Goal: Task Accomplishment & Management: Manage account settings

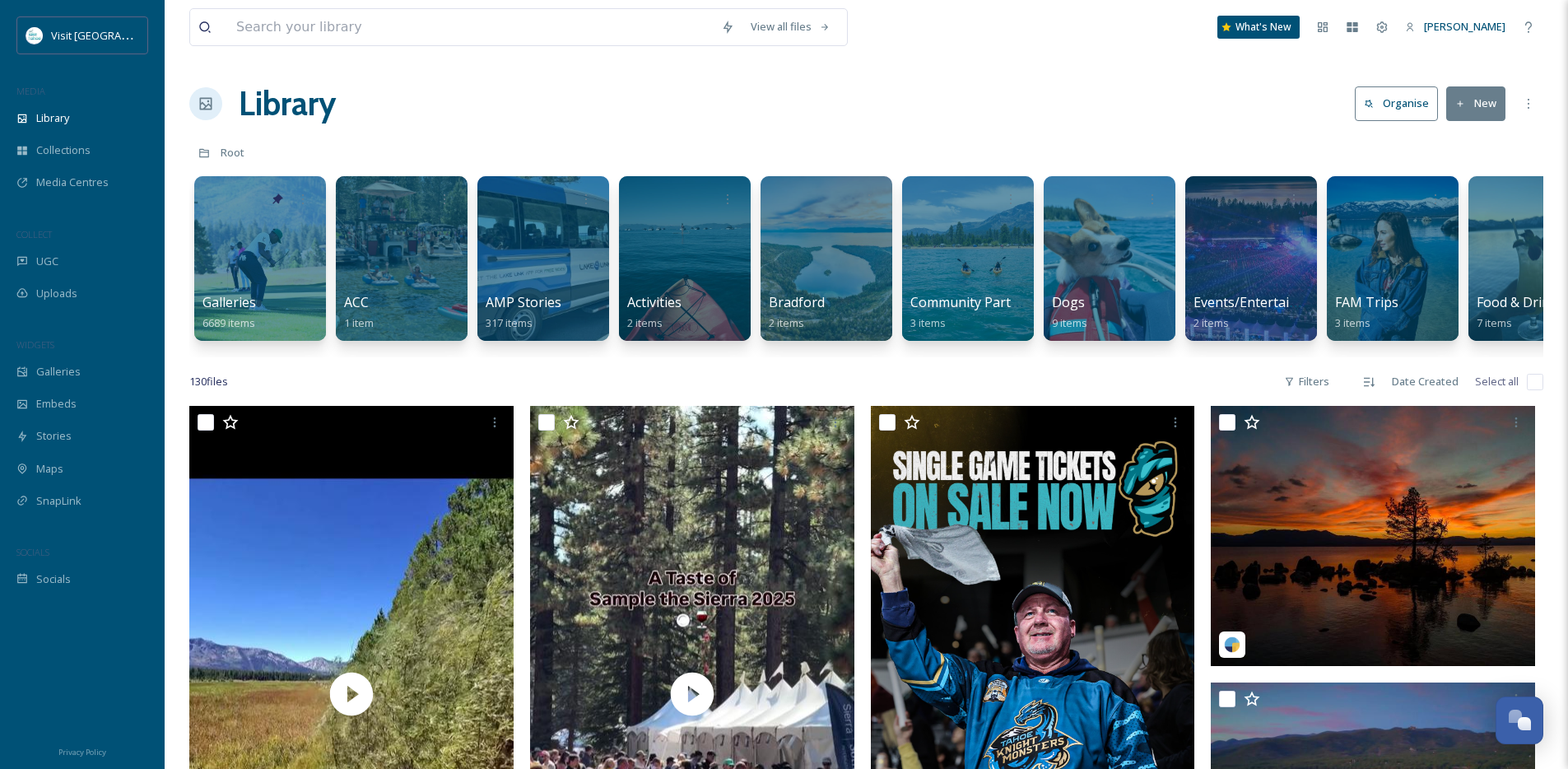
scroll to position [1805, 0]
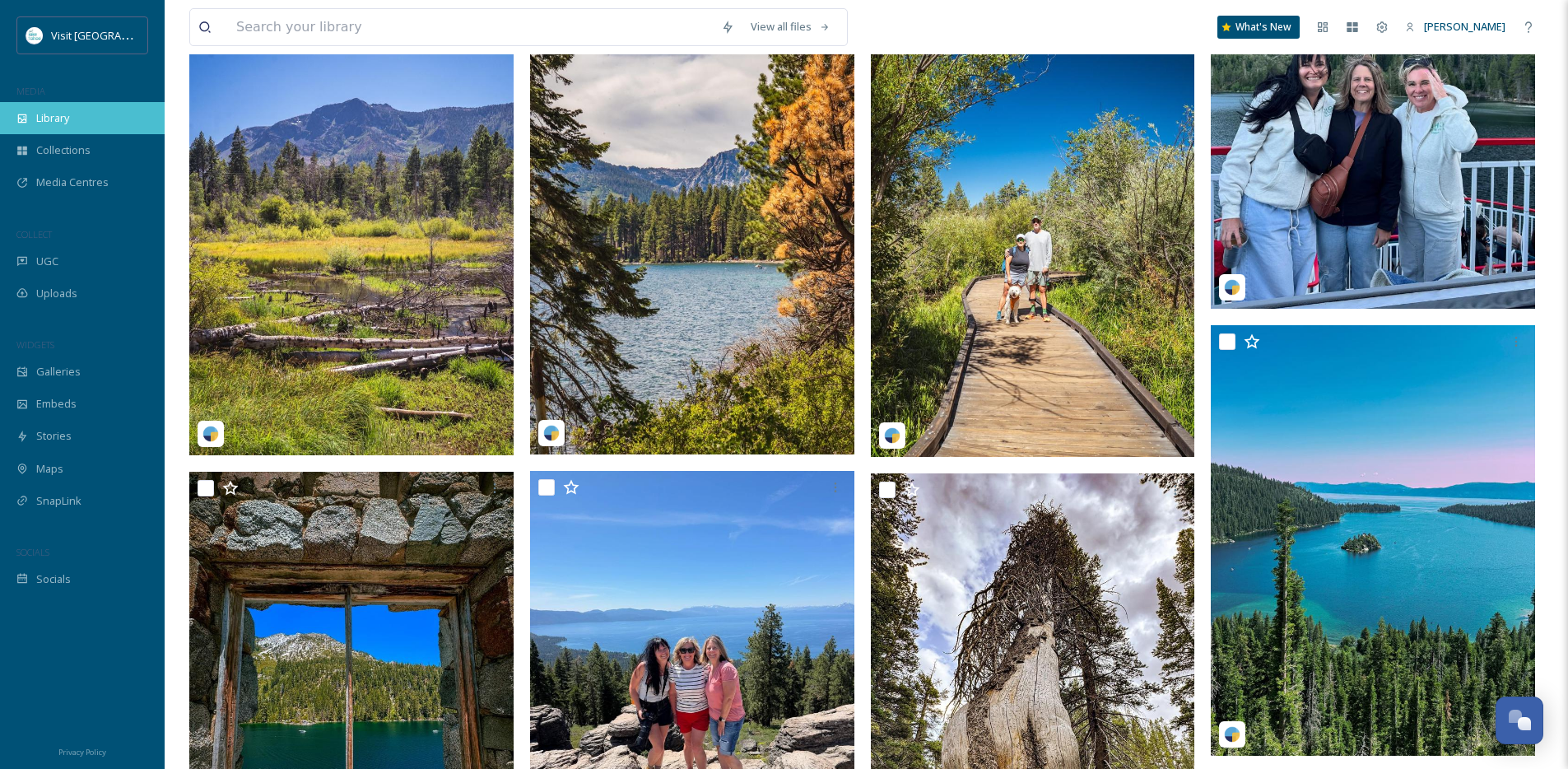
click at [71, 125] on div "Library" at bounding box center [82, 118] width 165 height 32
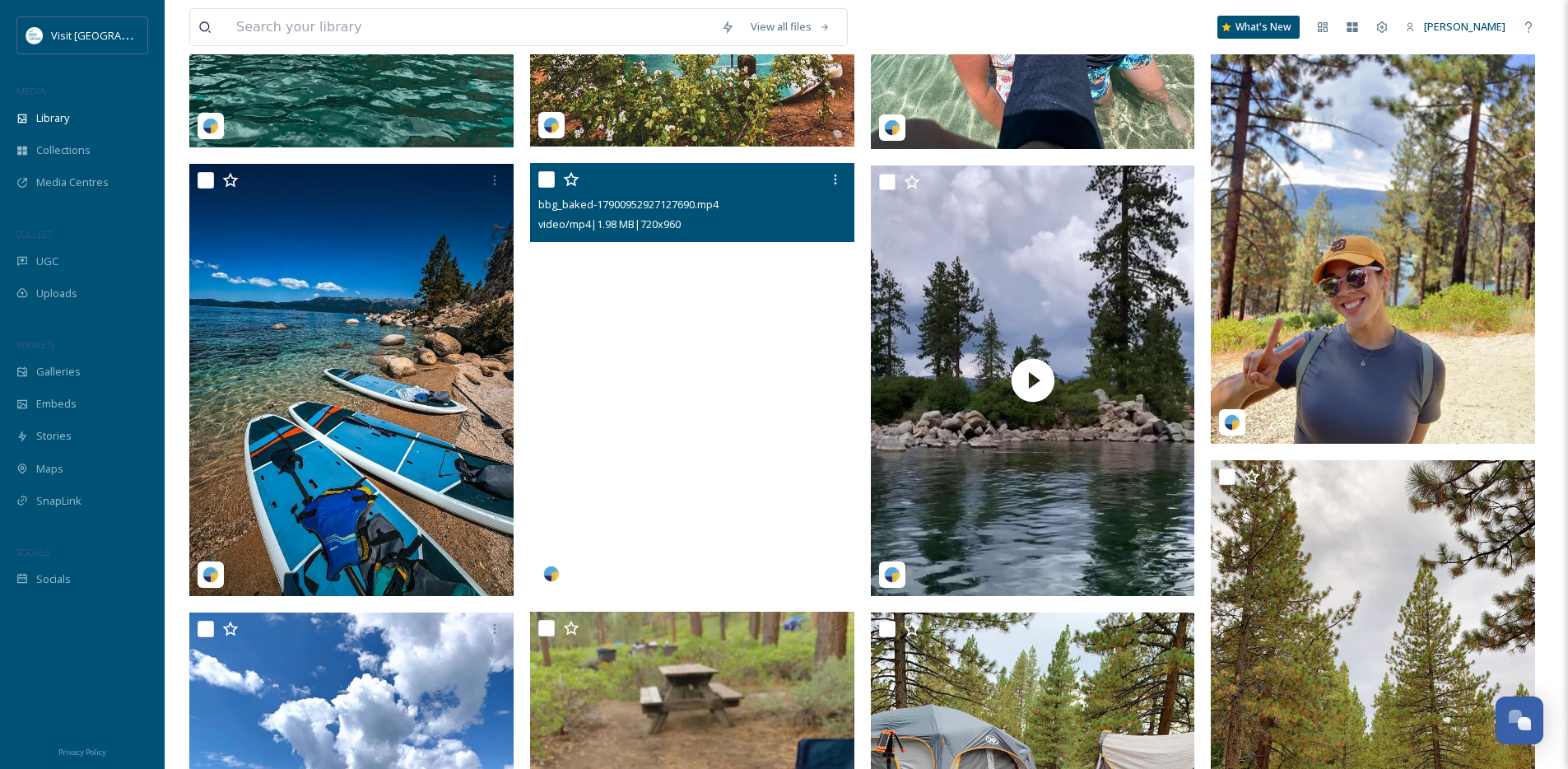
scroll to position [3477, 0]
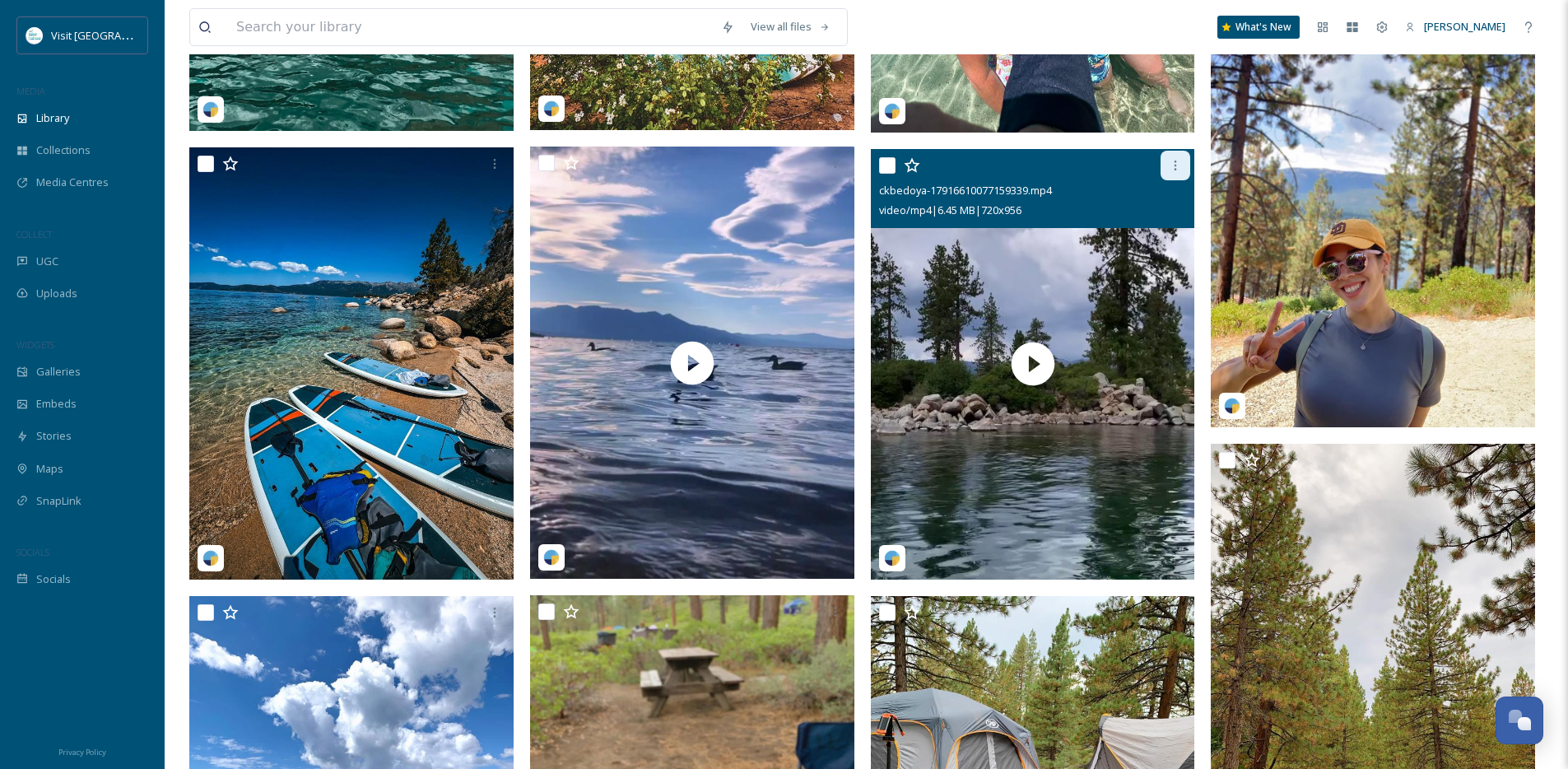
click at [1173, 172] on icon at bounding box center [1175, 165] width 13 height 13
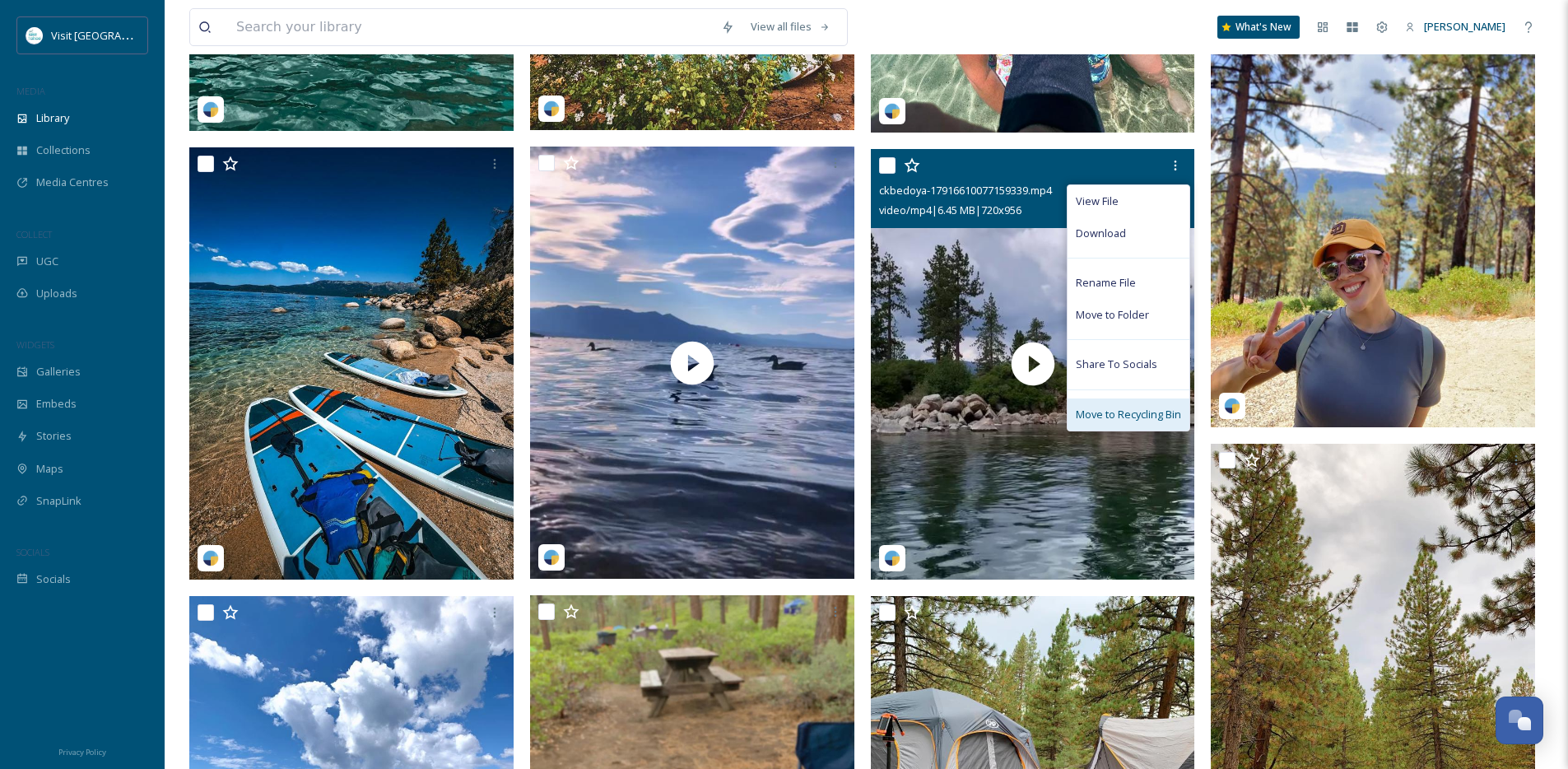
click at [1100, 422] on span "Move to Recycling Bin" at bounding box center [1128, 415] width 106 height 16
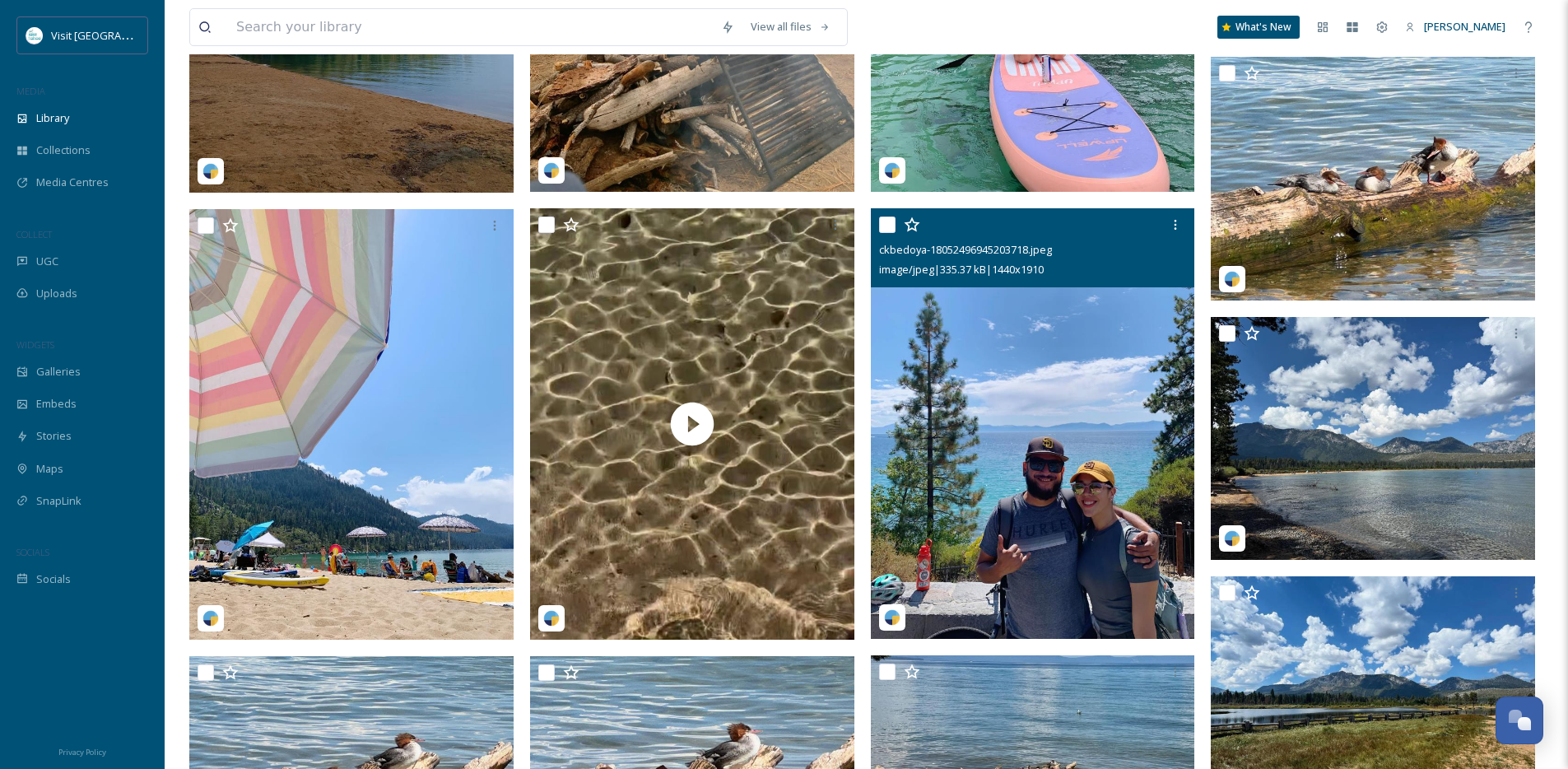
scroll to position [4761, 0]
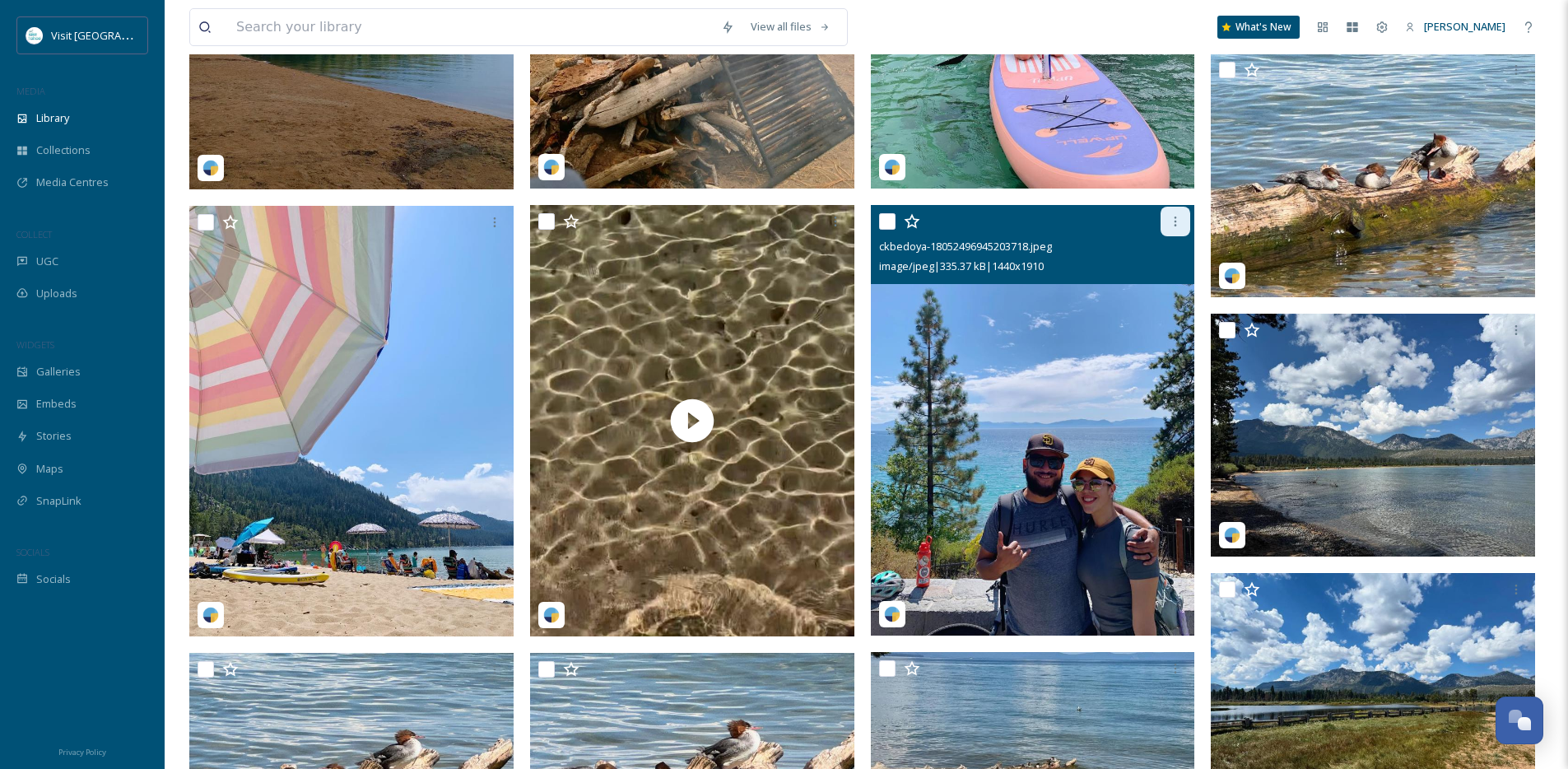
click at [1182, 228] on icon at bounding box center [1175, 220] width 13 height 13
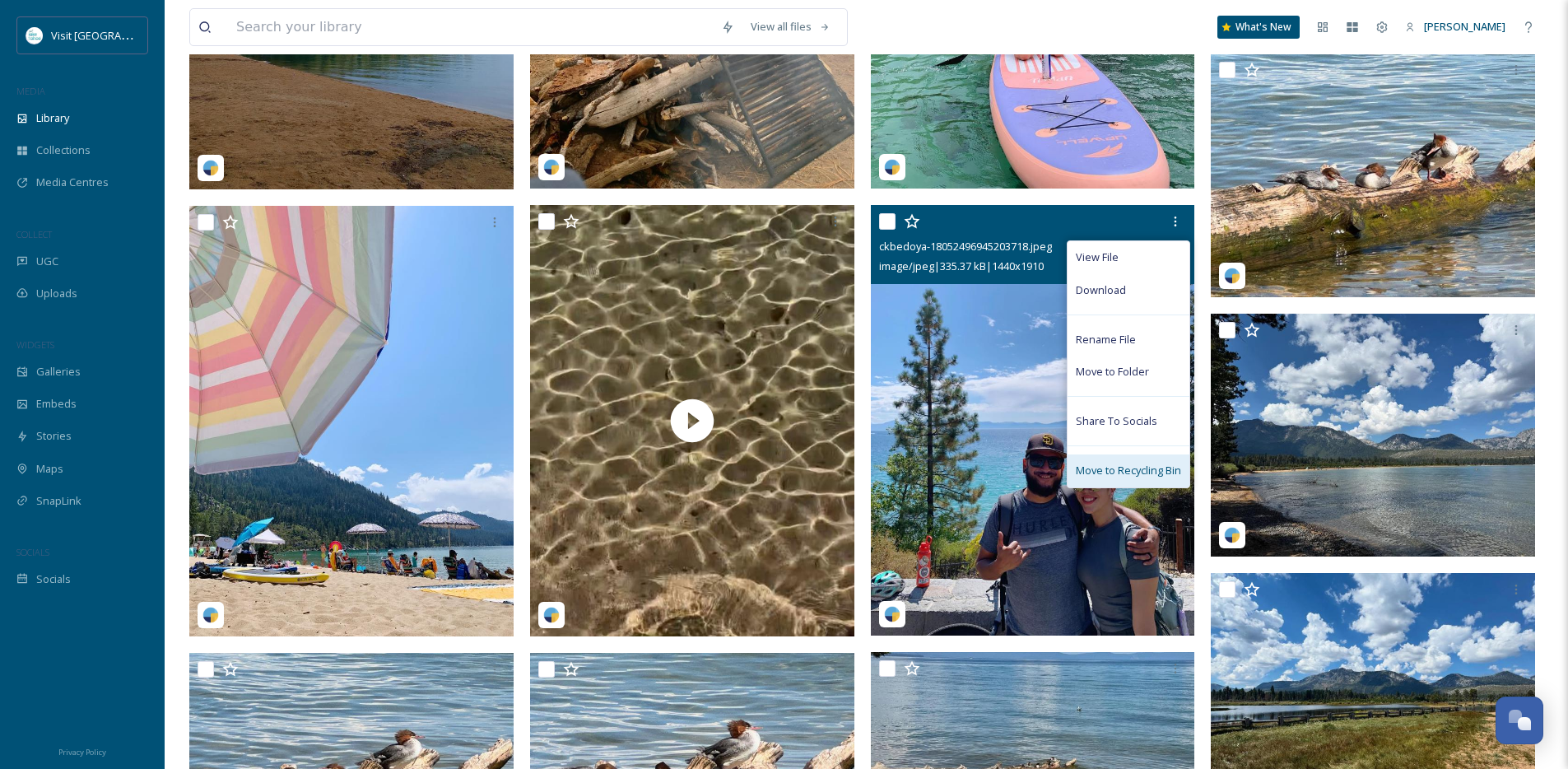
click at [1138, 475] on span "Move to Recycling Bin" at bounding box center [1128, 470] width 106 height 16
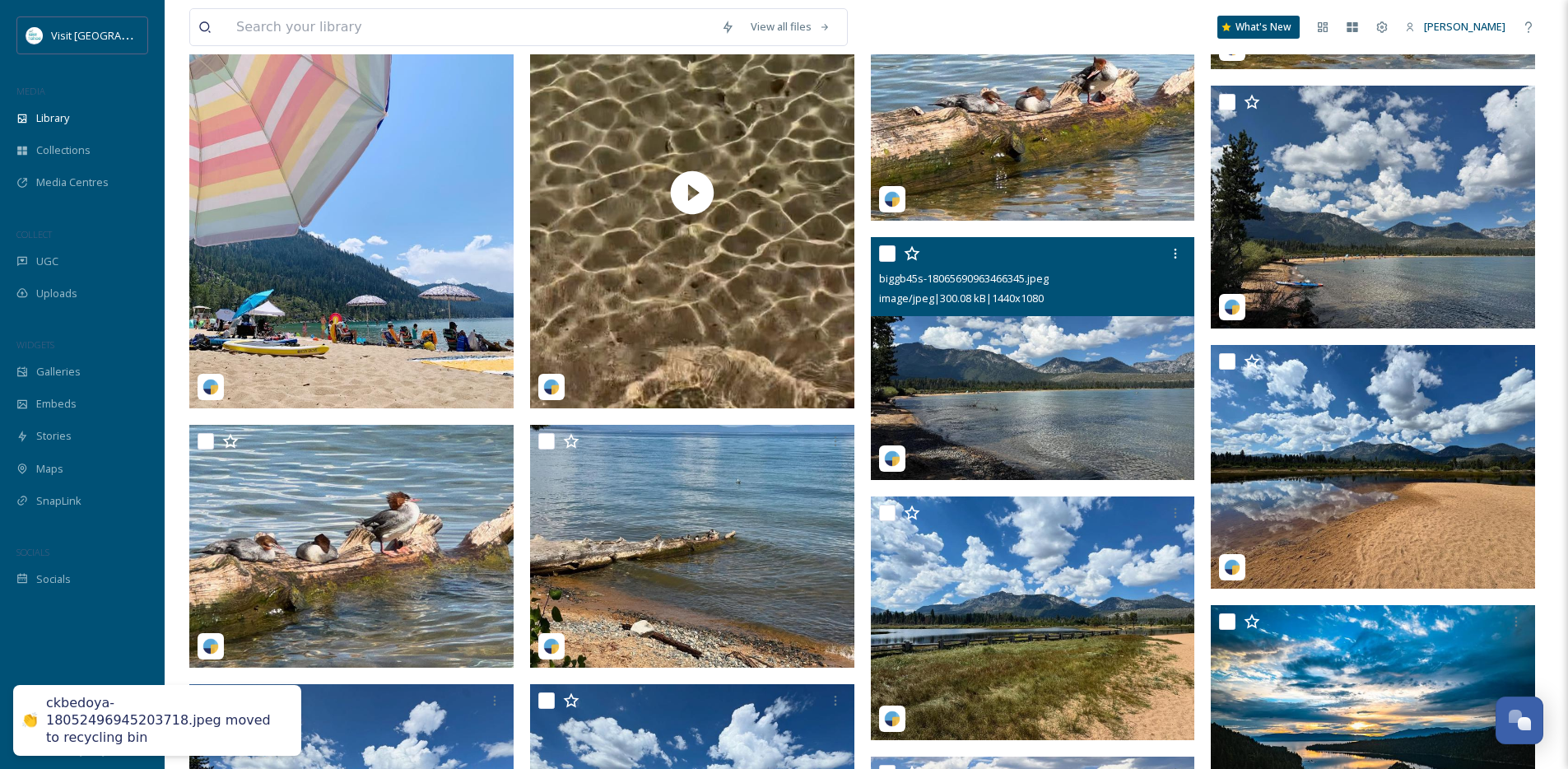
scroll to position [5030, 0]
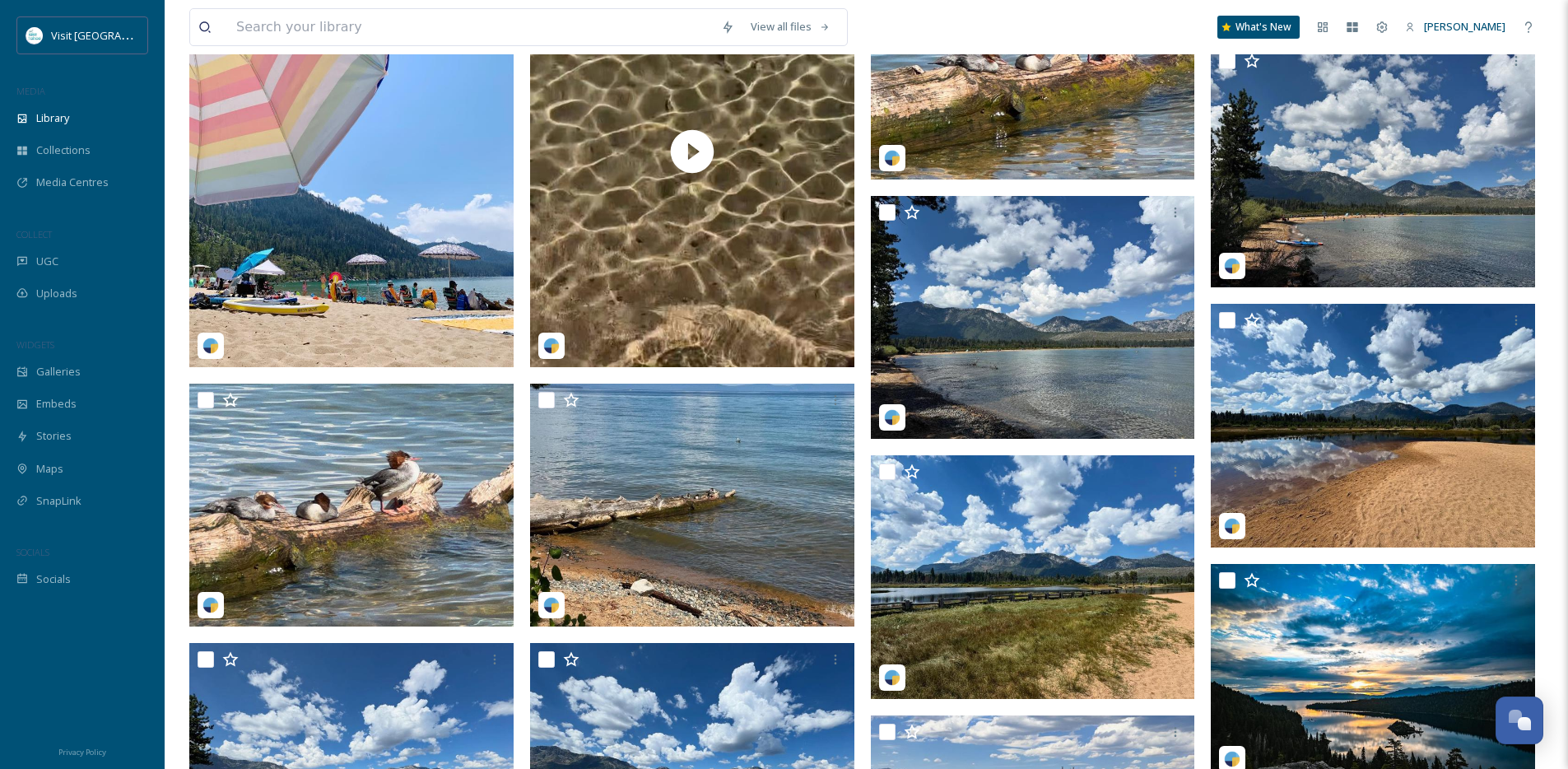
click at [363, 274] on img at bounding box center [352, 151] width 324 height 430
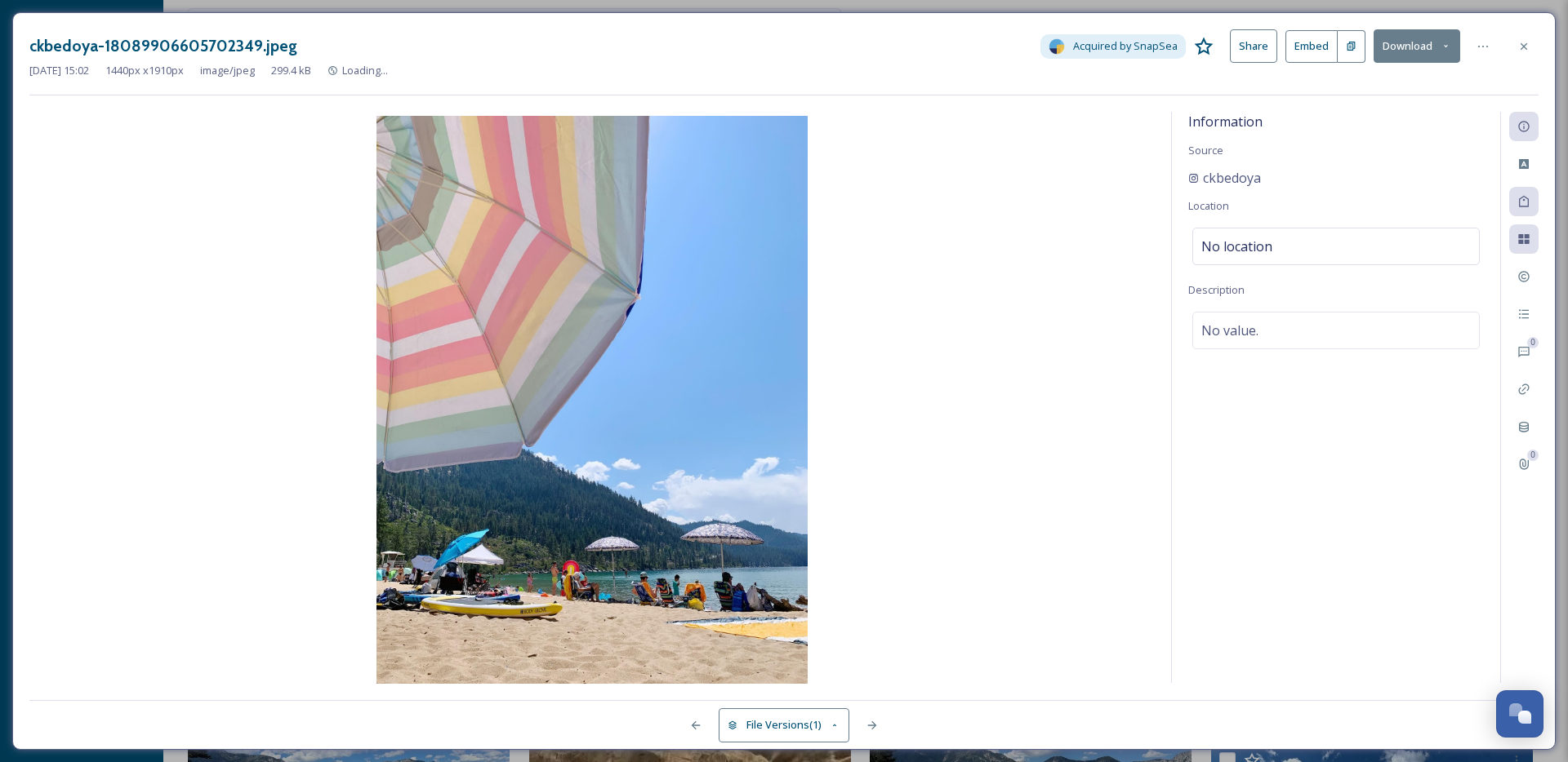
scroll to position [4586, 0]
click at [1519, 46] on icon at bounding box center [1523, 46] width 13 height 13
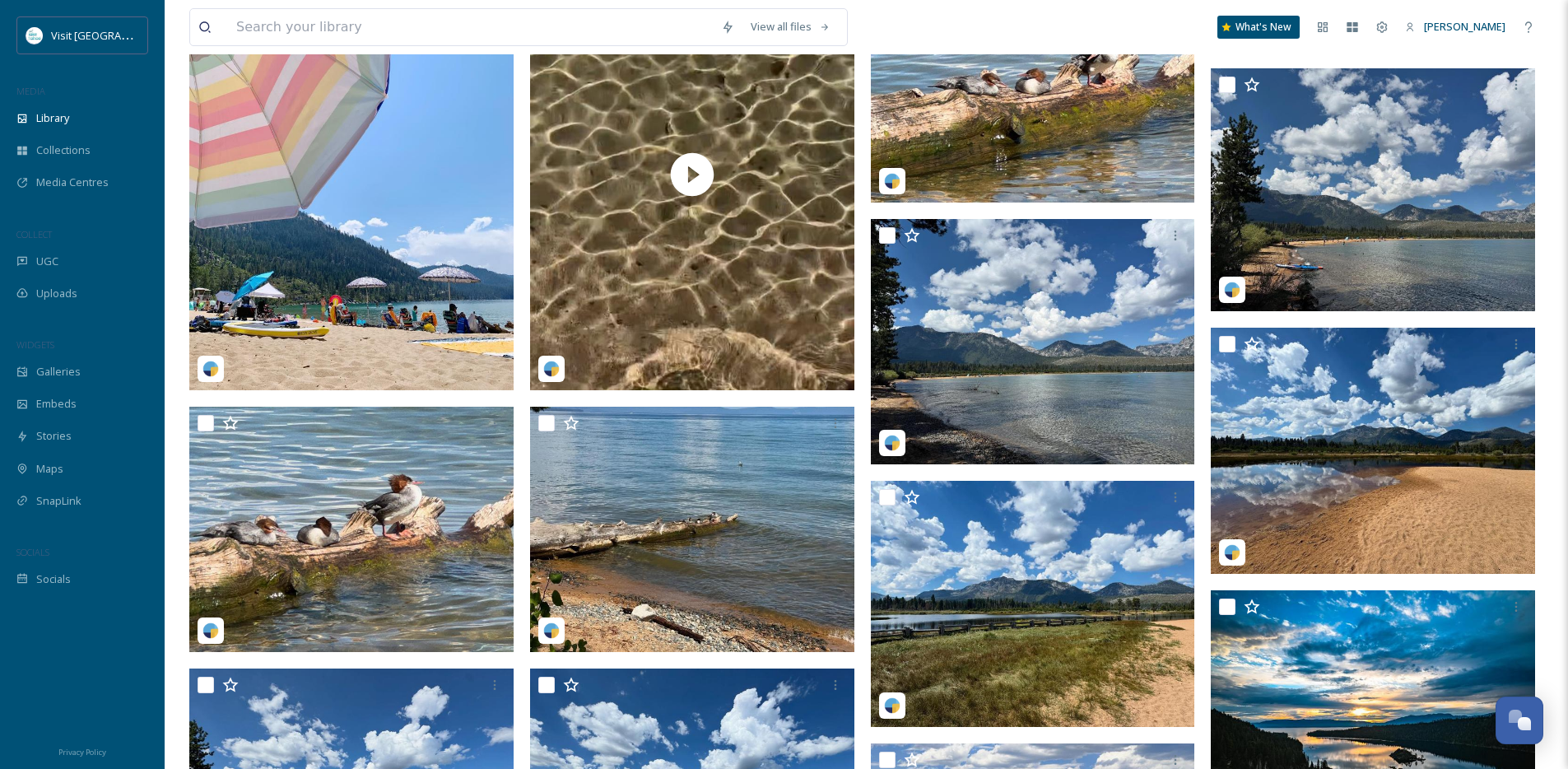
scroll to position [4913, 0]
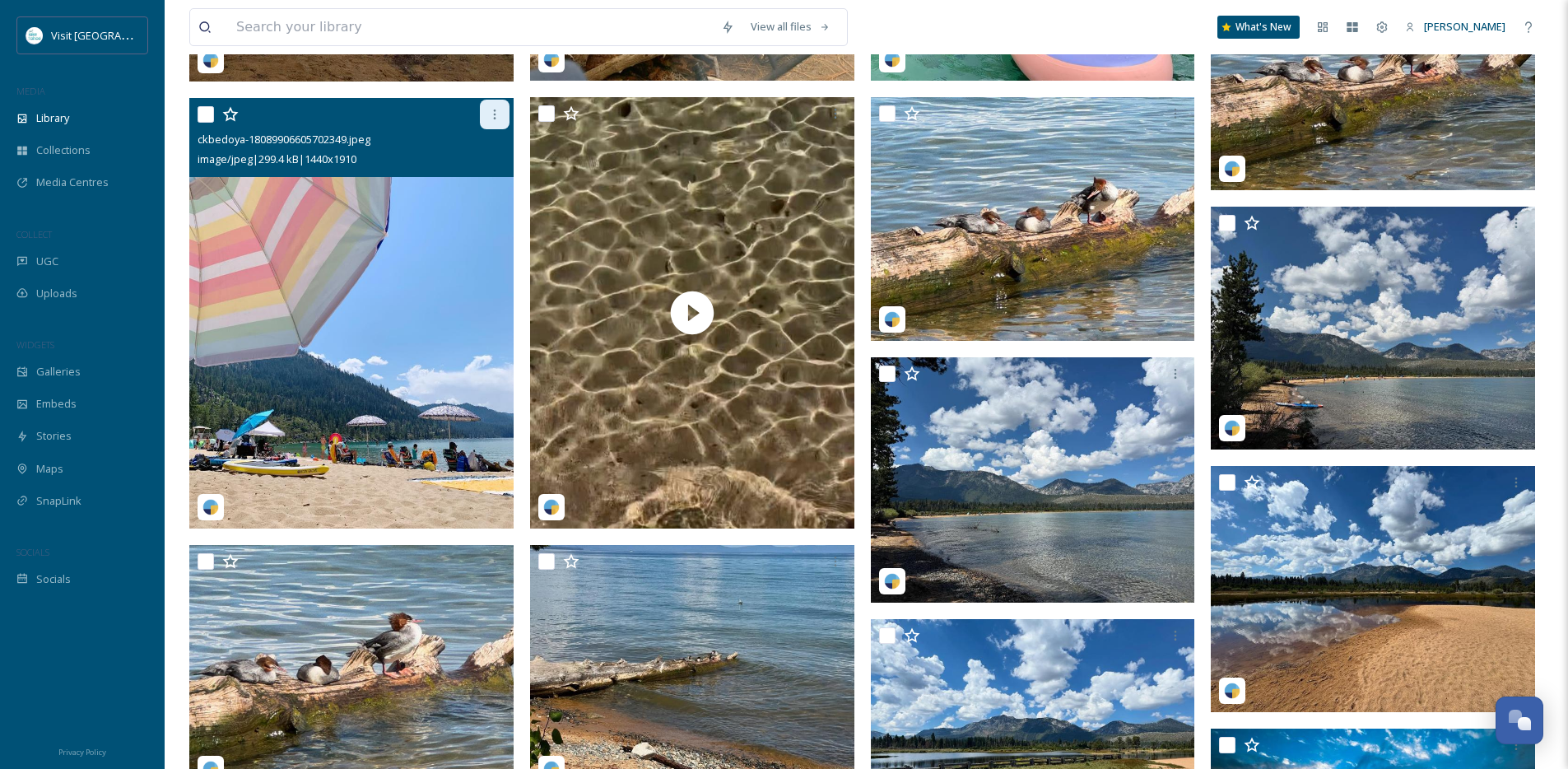
click at [496, 121] on icon at bounding box center [494, 114] width 13 height 13
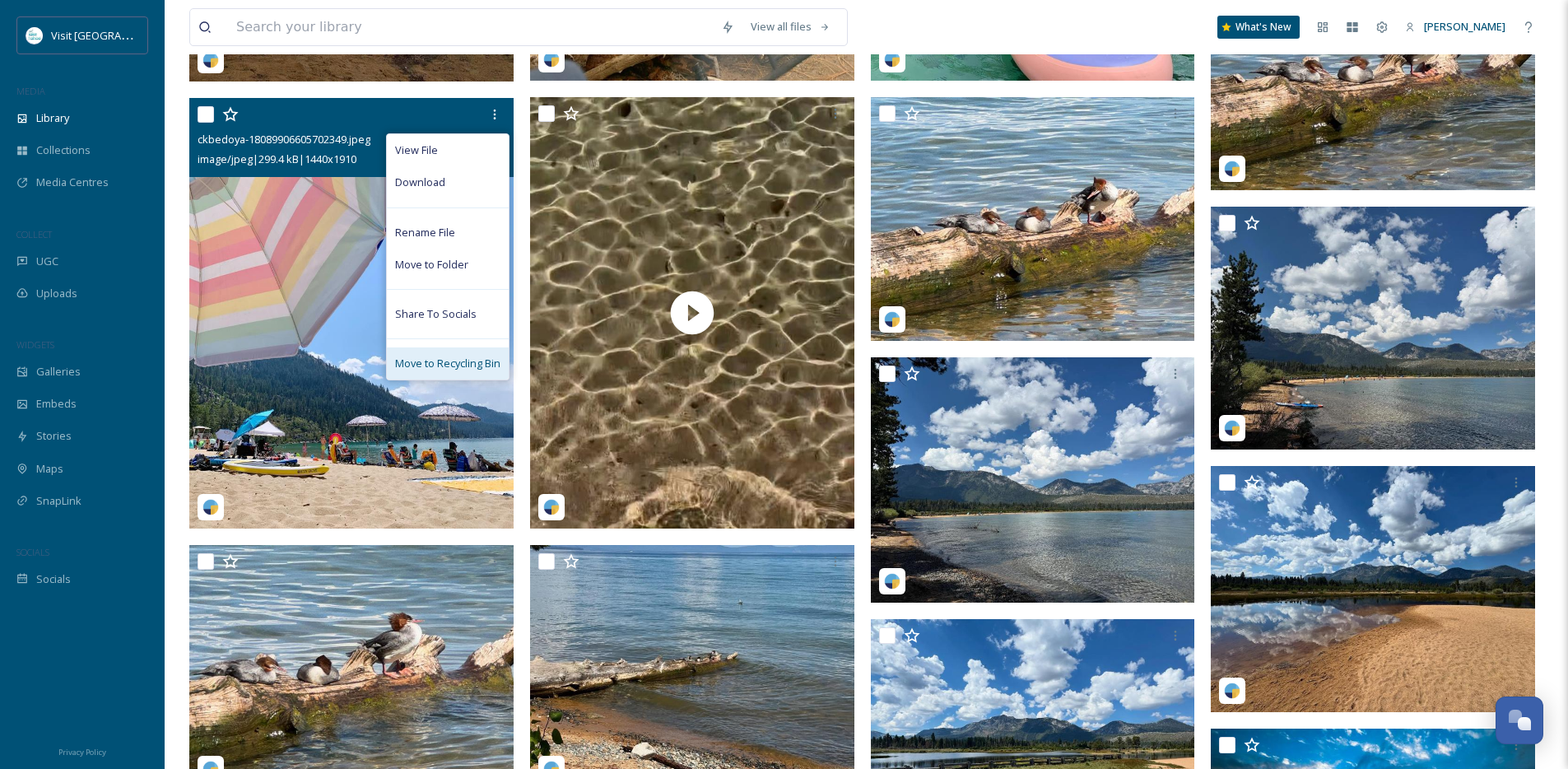
click at [465, 366] on div "Move to Recycling Bin" at bounding box center [448, 364] width 122 height 32
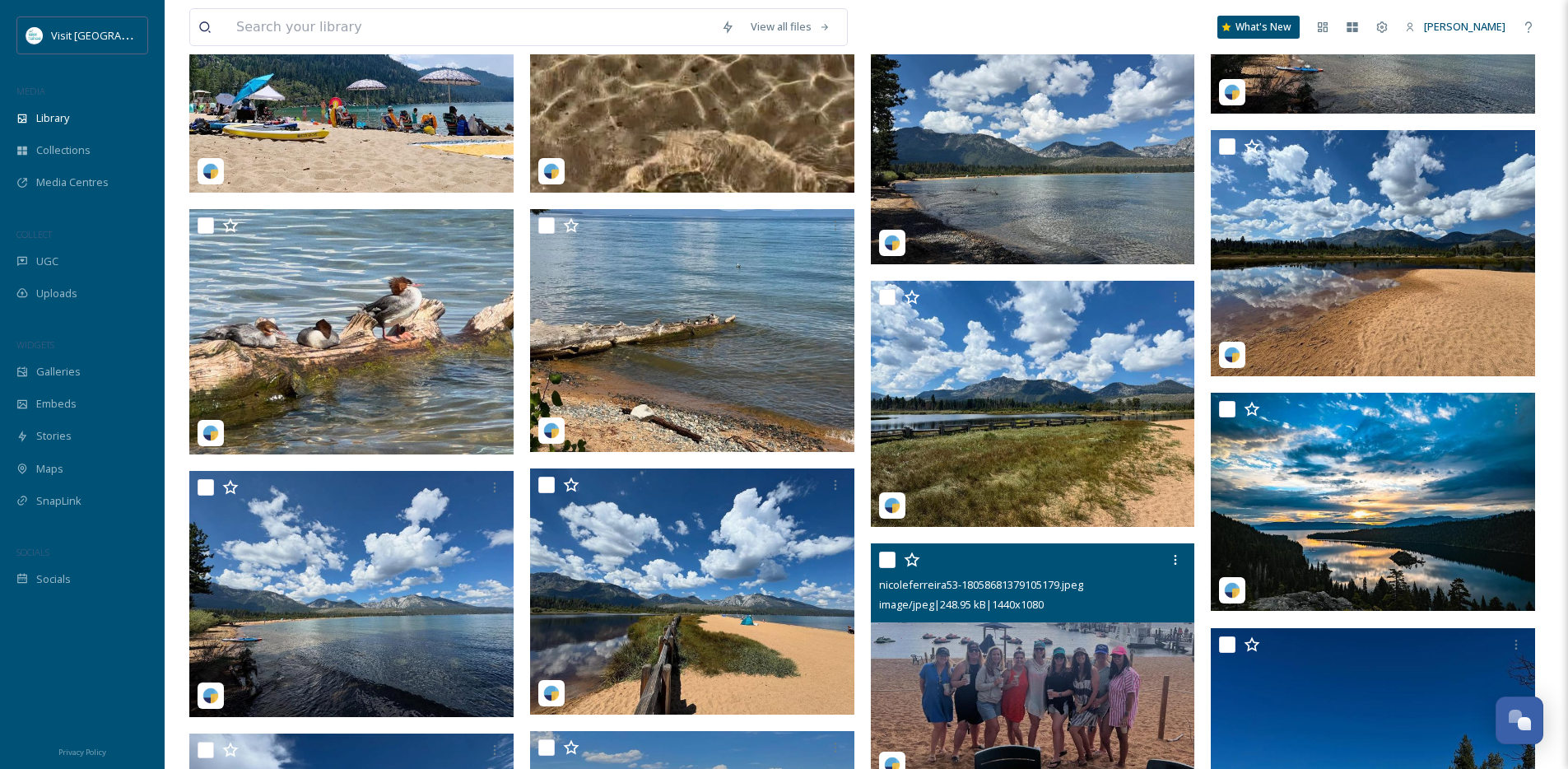
scroll to position [5223, 0]
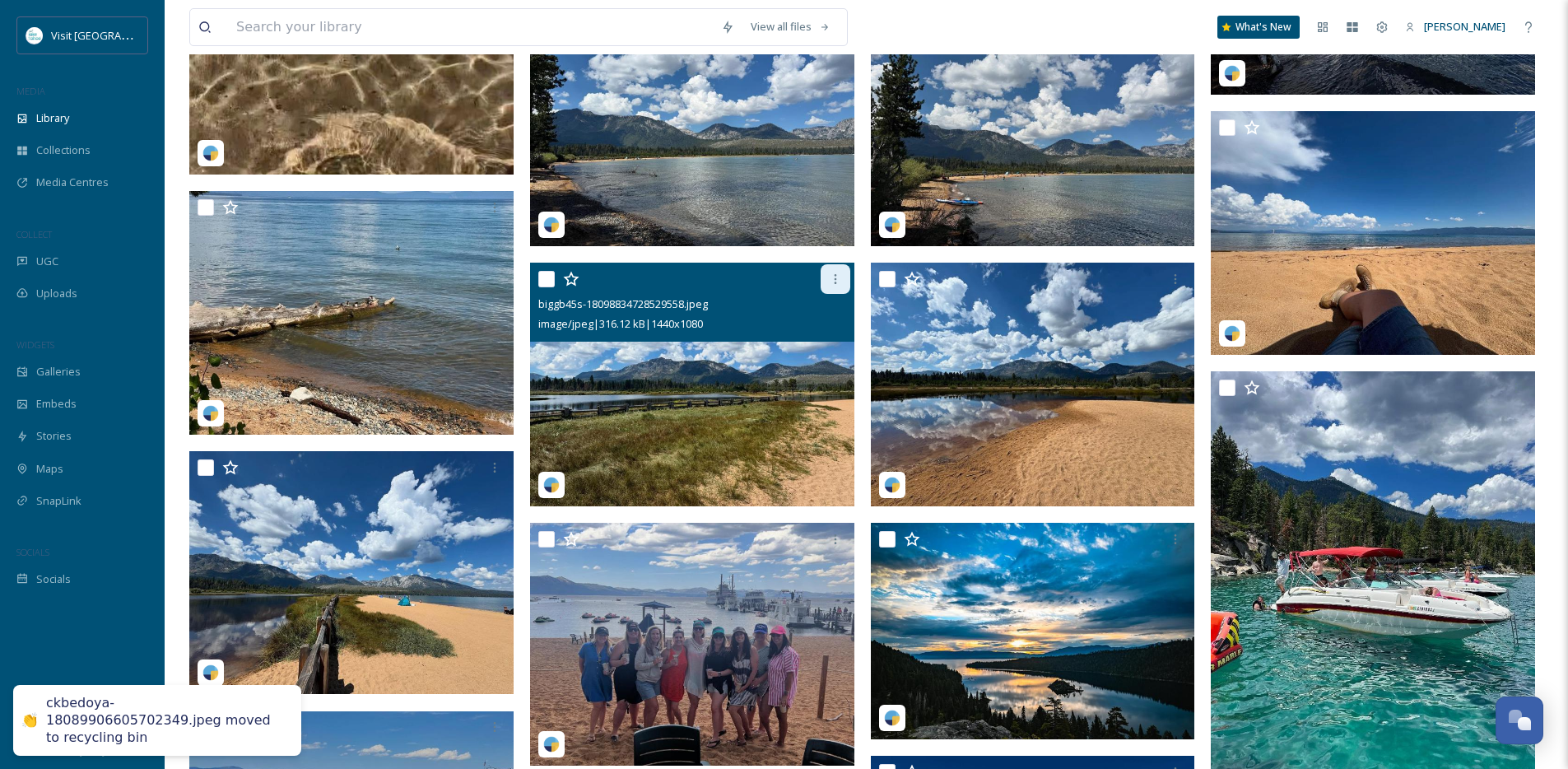
click at [830, 286] on icon at bounding box center [835, 279] width 13 height 13
click at [681, 294] on div at bounding box center [695, 279] width 312 height 30
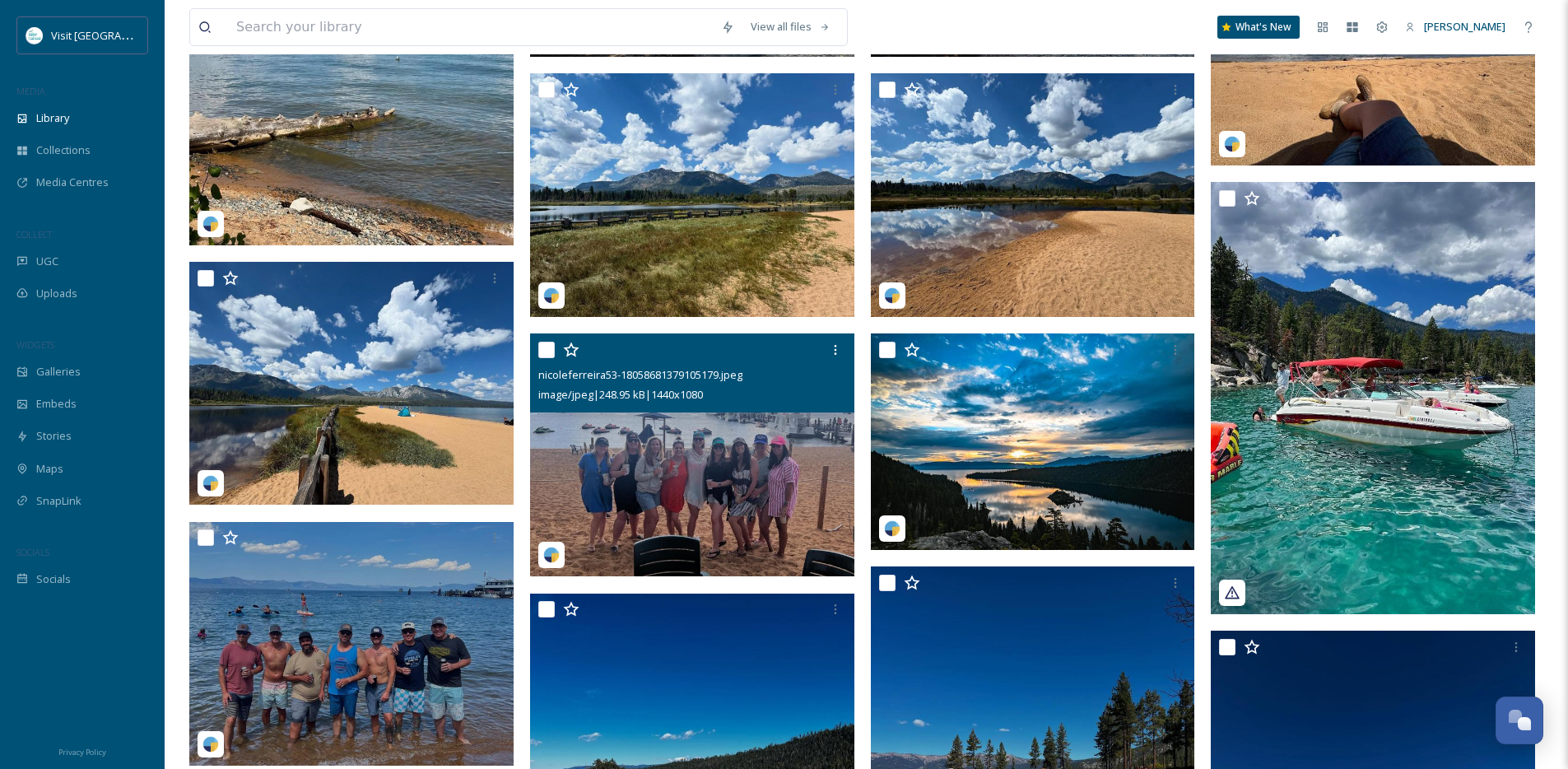
scroll to position [5414, 0]
